Goal: Task Accomplishment & Management: Use online tool/utility

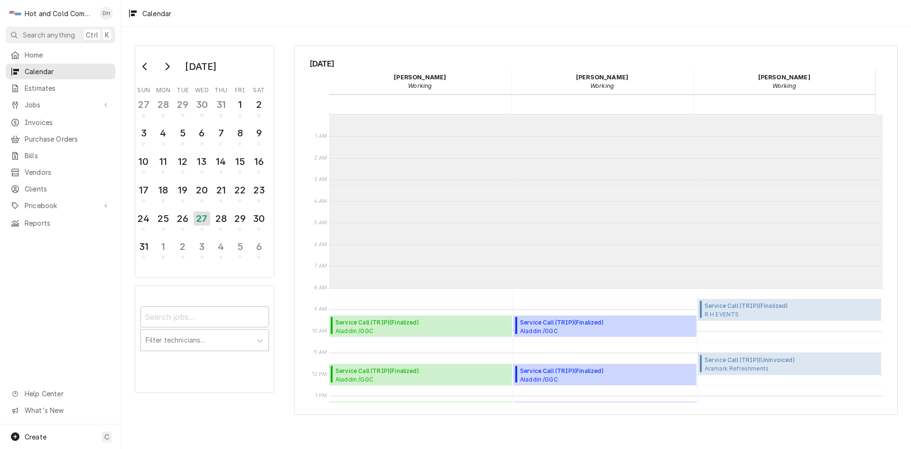
scroll to position [173, 0]
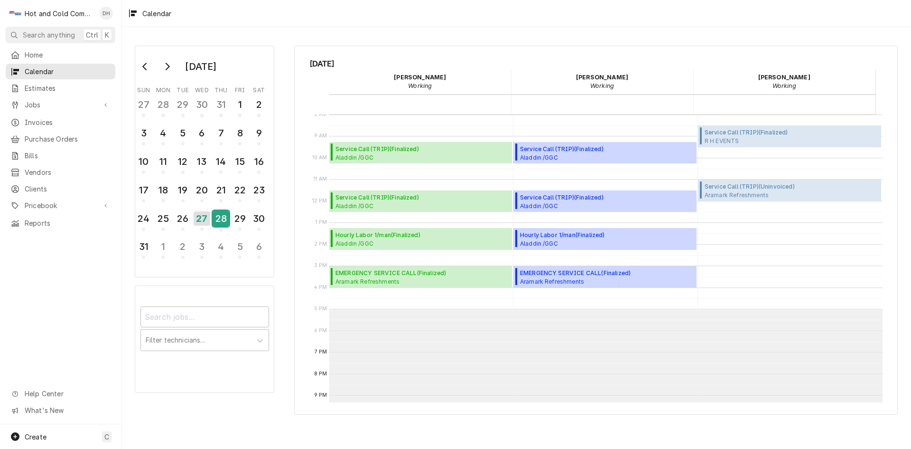
click at [221, 221] on div "28" at bounding box center [221, 218] width 17 height 16
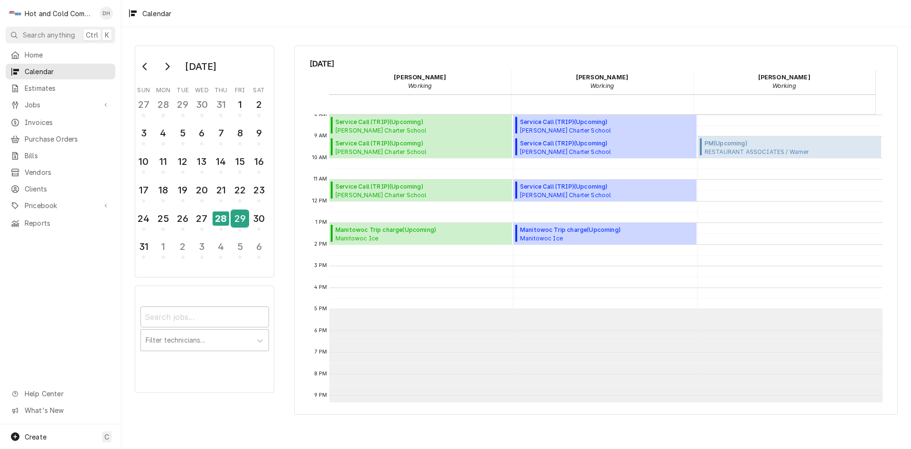
click at [241, 221] on div "29" at bounding box center [240, 218] width 17 height 16
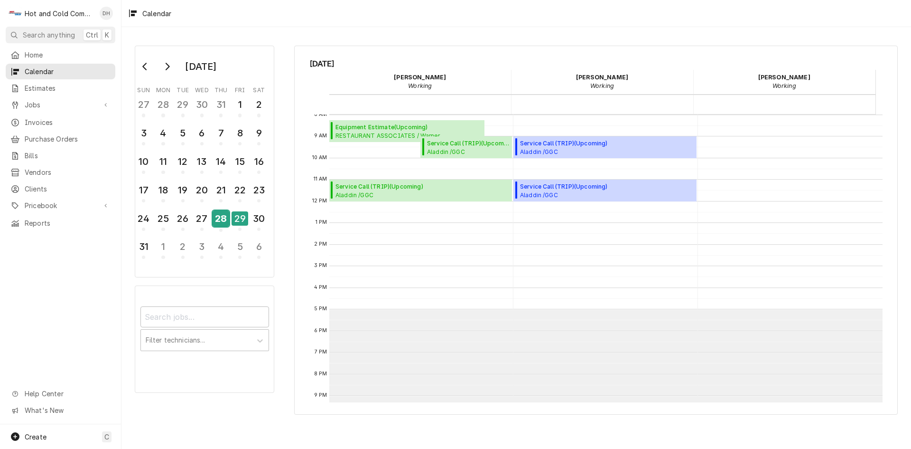
click at [222, 218] on div "28" at bounding box center [221, 218] width 17 height 16
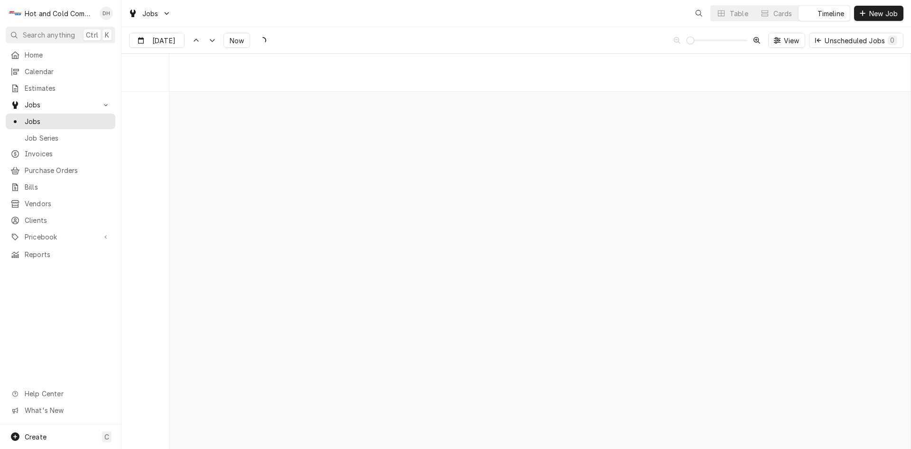
scroll to position [7437, 0]
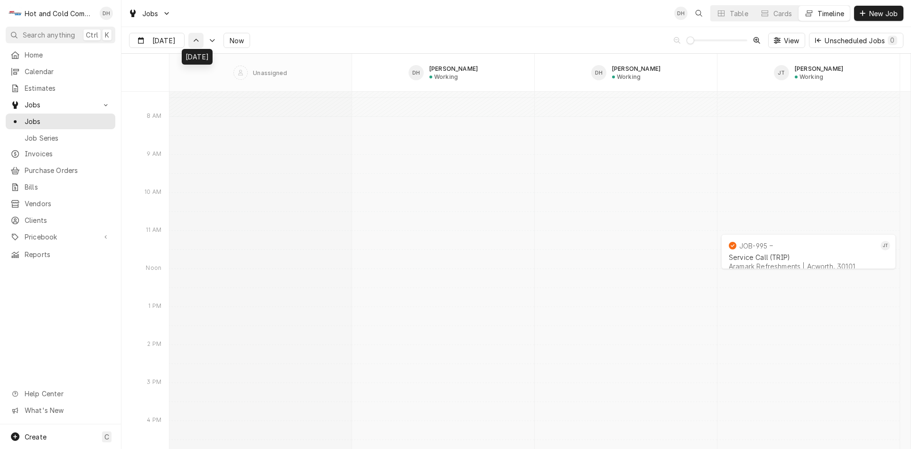
click at [198, 41] on icon "Dynamic Content Wrapper" at bounding box center [196, 40] width 7 height 4
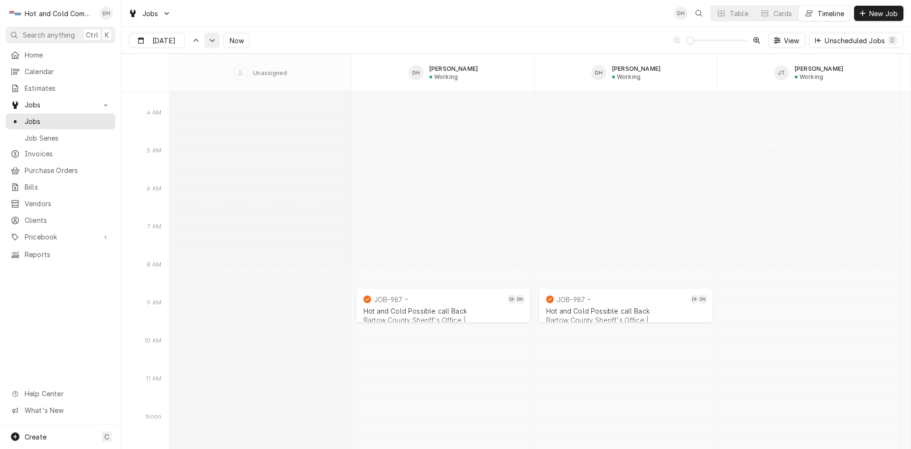
click at [214, 39] on icon "Dynamic Content Wrapper" at bounding box center [212, 40] width 5 height 3
click at [214, 39] on icon "Dynamic Content Wrapper" at bounding box center [212, 40] width 7 height 4
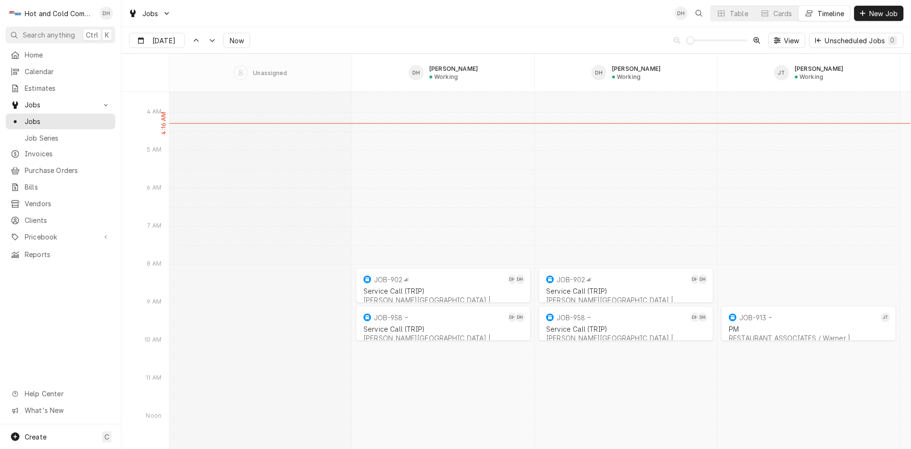
scroll to position [8216, 0]
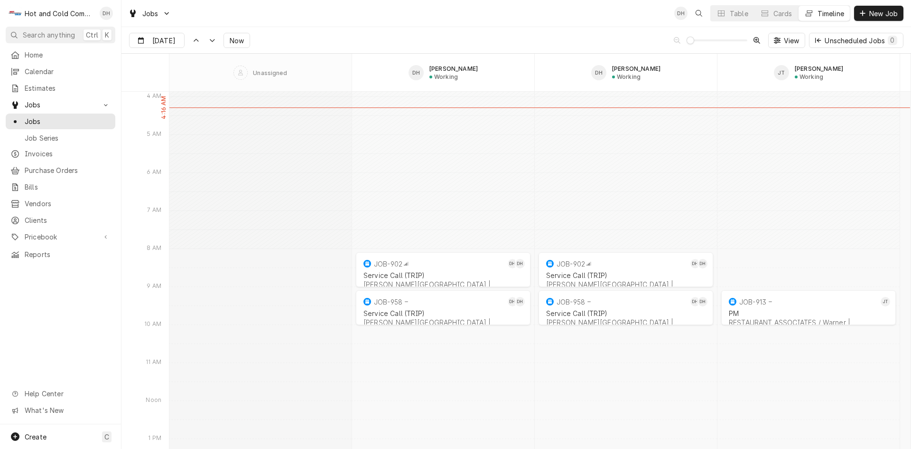
type input "[DATE]"
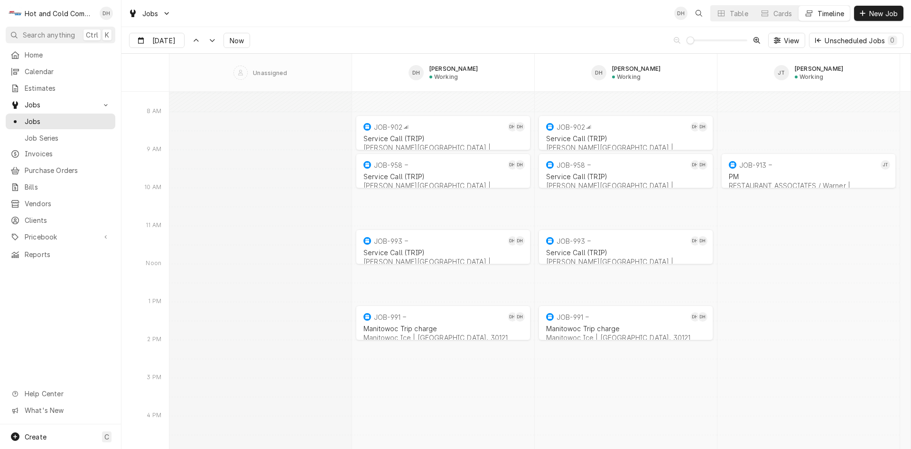
scroll to position [8375, 0]
